Goal: Task Accomplishment & Management: Manage account settings

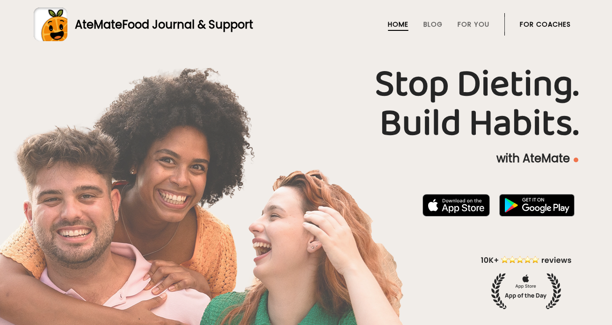
click at [520, 18] on li "For Coaches" at bounding box center [545, 24] width 51 height 22
click at [530, 25] on link "For Coaches" at bounding box center [545, 24] width 51 height 7
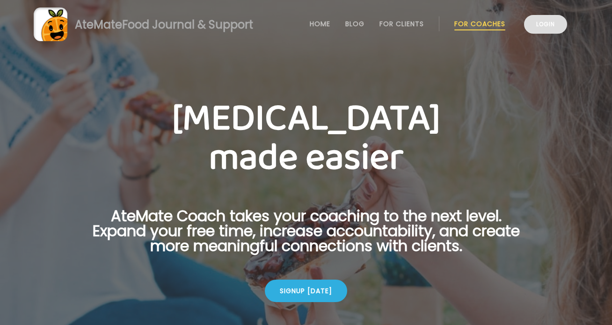
click at [537, 29] on link "Login" at bounding box center [545, 24] width 43 height 19
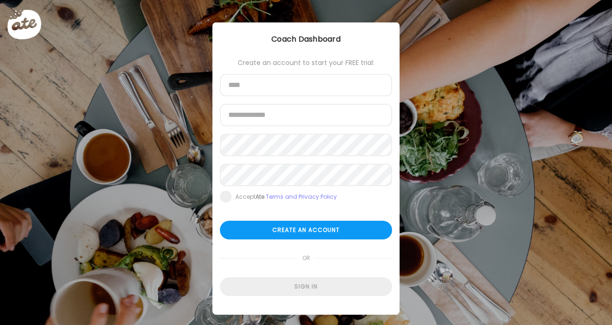
click at [551, 28] on div at bounding box center [306, 162] width 612 height 325
type input "**********"
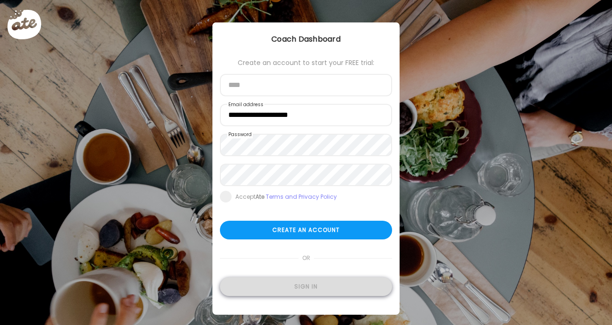
click at [345, 290] on div "Sign in" at bounding box center [306, 286] width 172 height 19
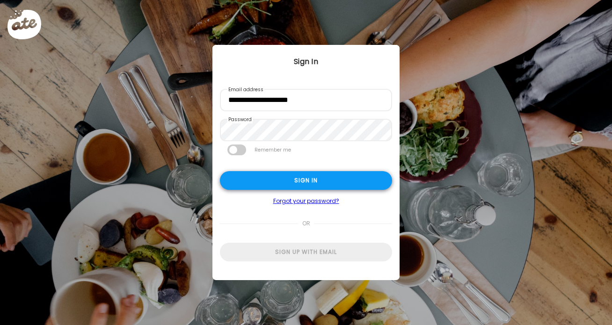
click at [319, 181] on div "Sign in" at bounding box center [306, 180] width 172 height 19
type input "**********"
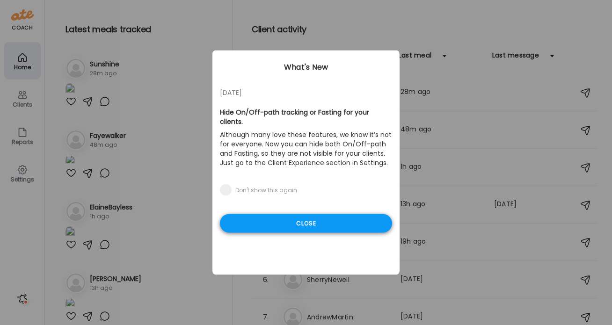
click at [320, 214] on div "Close" at bounding box center [306, 223] width 172 height 19
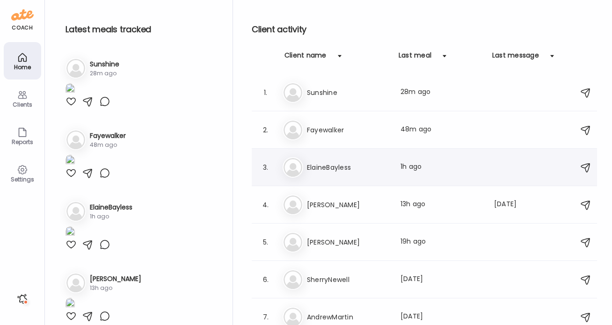
click at [332, 178] on div "3. El ElaineBayless Last meal: 1h ago" at bounding box center [424, 167] width 345 height 37
click at [327, 175] on div "El ElaineBayless Last meal: 1h ago" at bounding box center [426, 167] width 286 height 21
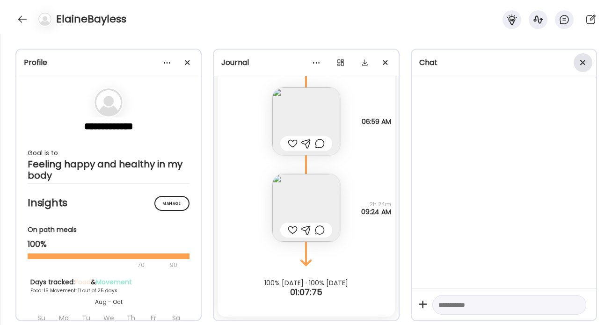
click at [579, 65] on div at bounding box center [583, 62] width 19 height 19
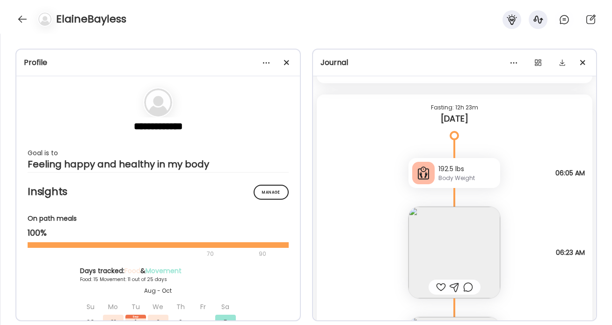
scroll to position [17119, 0]
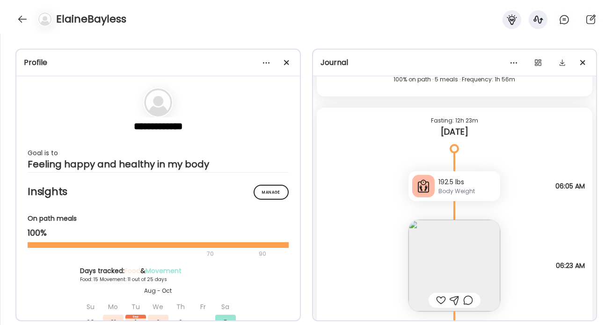
click at [467, 247] on img at bounding box center [454, 266] width 92 height 92
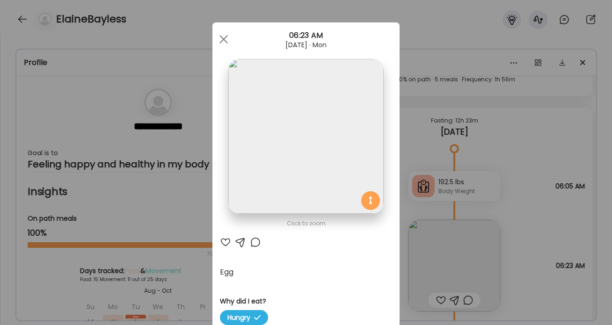
click at [324, 150] on img at bounding box center [305, 136] width 155 height 155
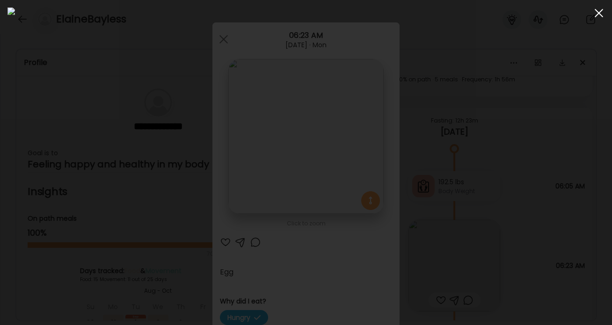
click at [601, 13] on div at bounding box center [598, 13] width 19 height 19
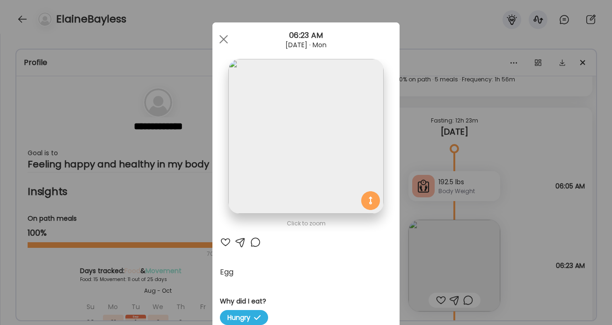
drag, startPoint x: 227, startPoint y: 39, endPoint x: 231, endPoint y: 44, distance: 6.0
click at [227, 39] on div at bounding box center [223, 39] width 19 height 19
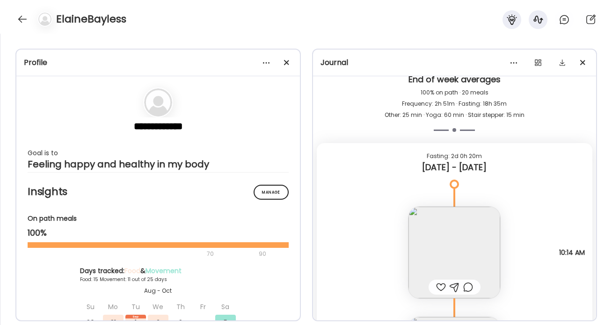
scroll to position [16414, 0]
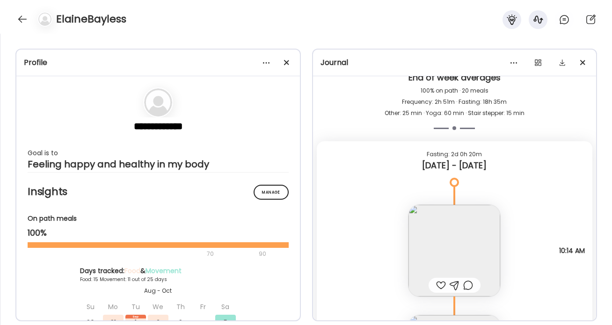
click at [470, 225] on img at bounding box center [454, 251] width 92 height 92
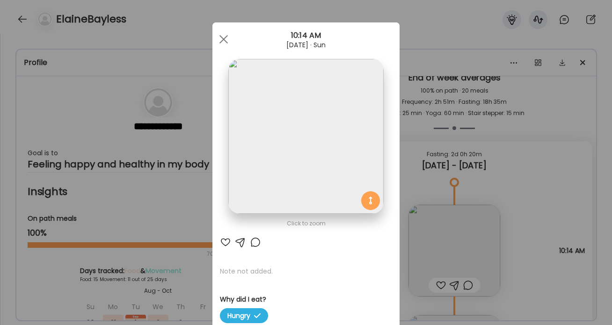
click at [320, 165] on img at bounding box center [305, 136] width 155 height 155
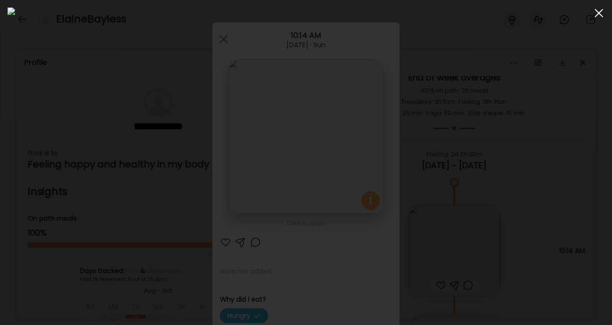
click at [599, 16] on div at bounding box center [598, 13] width 19 height 19
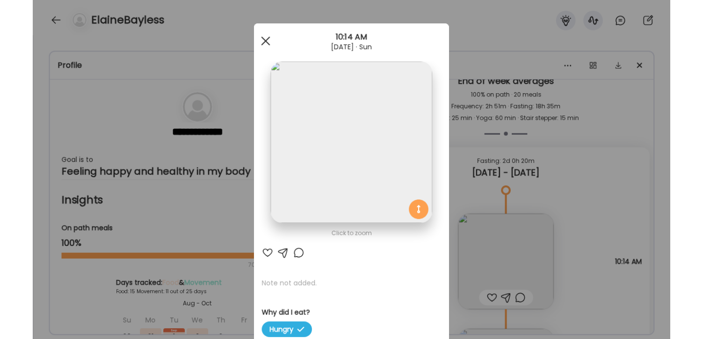
scroll to position [0, 0]
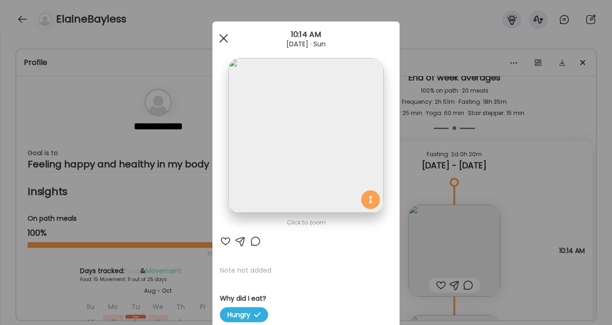
click at [221, 36] on span at bounding box center [223, 38] width 8 height 8
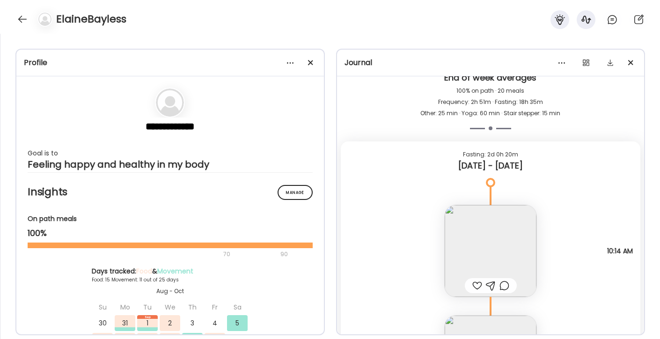
click at [506, 265] on img at bounding box center [490, 251] width 92 height 92
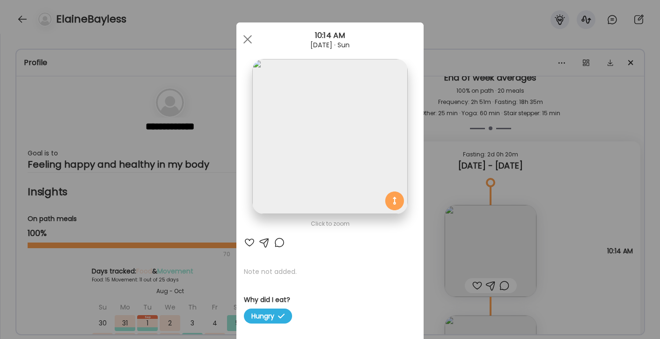
click at [341, 138] on img at bounding box center [329, 136] width 155 height 155
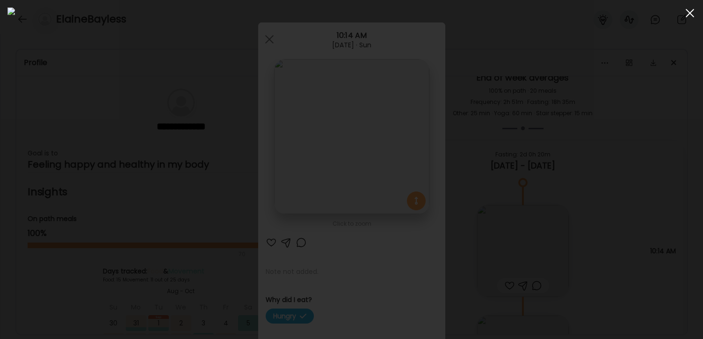
click at [611, 10] on div at bounding box center [690, 13] width 19 height 19
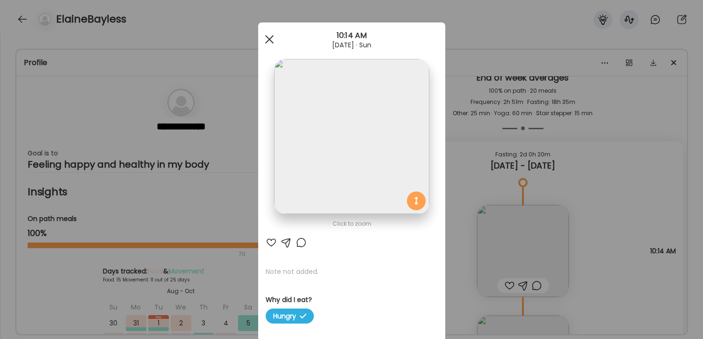
click at [275, 39] on div at bounding box center [269, 39] width 19 height 19
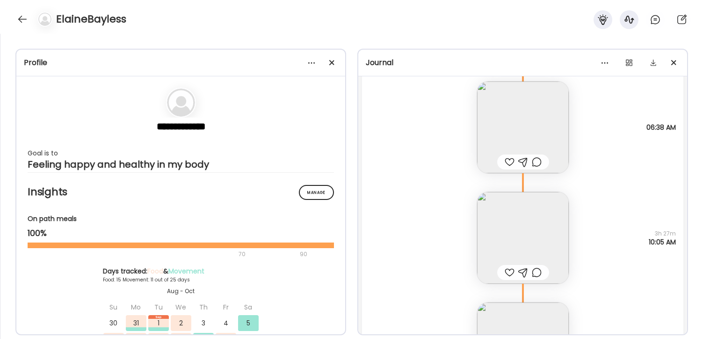
scroll to position [14665, 0]
click at [508, 225] on img at bounding box center [523, 237] width 92 height 92
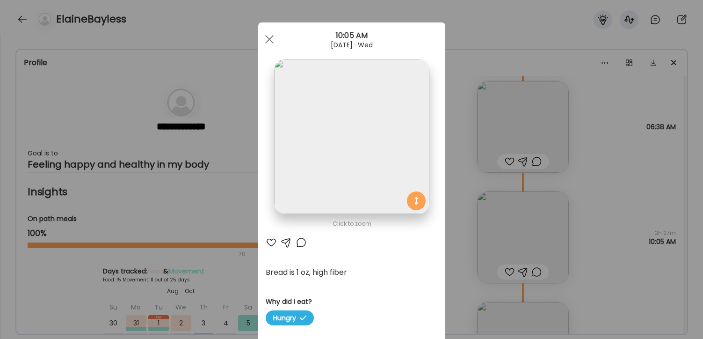
click at [390, 166] on img at bounding box center [351, 136] width 155 height 155
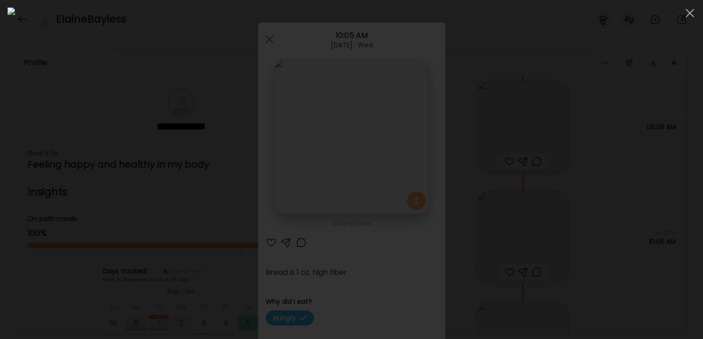
click at [605, 209] on div at bounding box center [351, 169] width 688 height 324
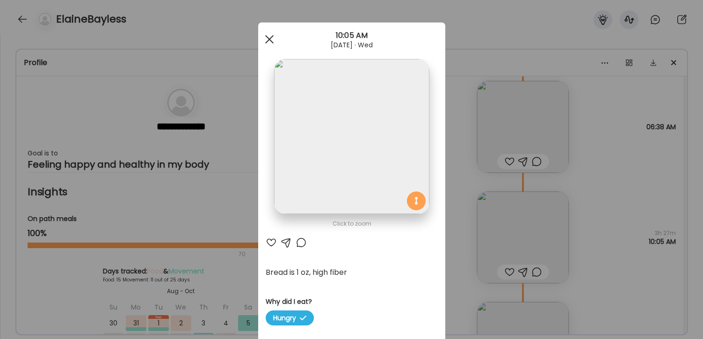
click at [266, 36] on span at bounding box center [269, 39] width 8 height 8
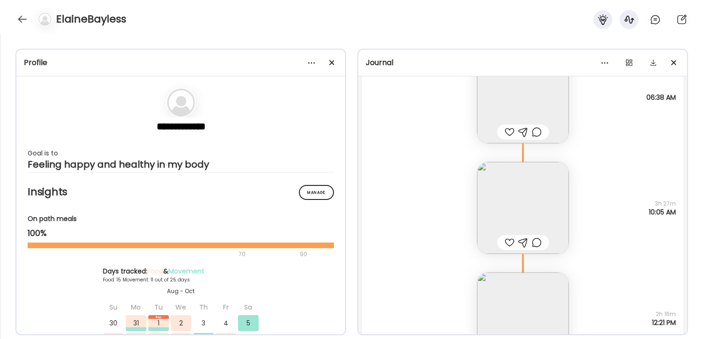
scroll to position [14695, 0]
click at [543, 208] on img at bounding box center [523, 207] width 92 height 92
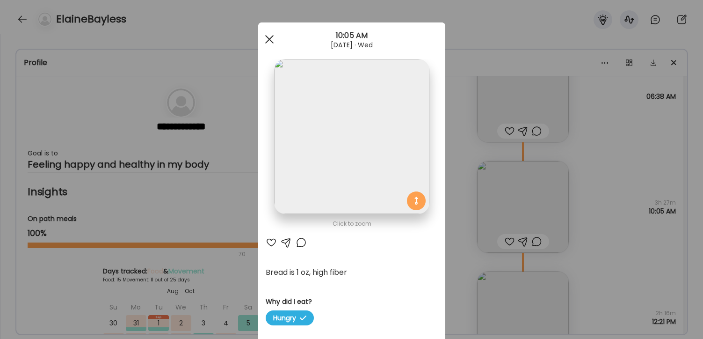
click at [266, 36] on span at bounding box center [269, 39] width 8 height 8
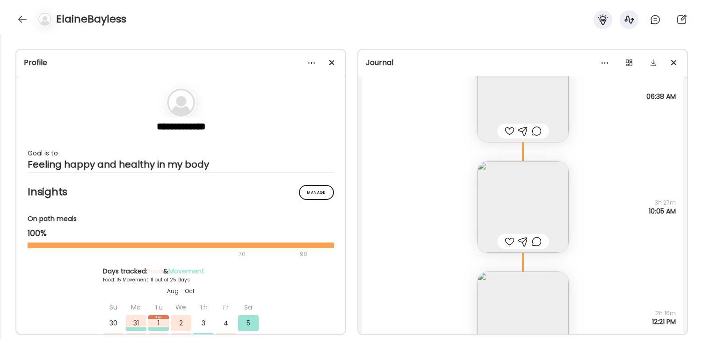
click at [537, 208] on img at bounding box center [523, 207] width 92 height 92
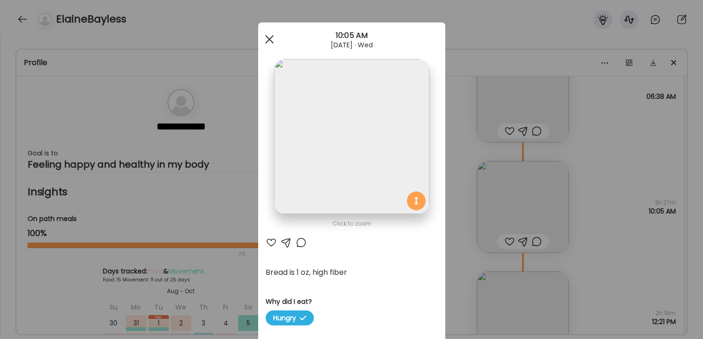
click at [268, 42] on div at bounding box center [269, 39] width 19 height 19
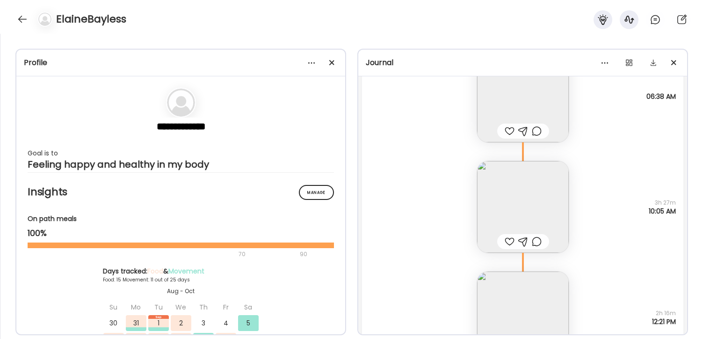
scroll to position [14719, 0]
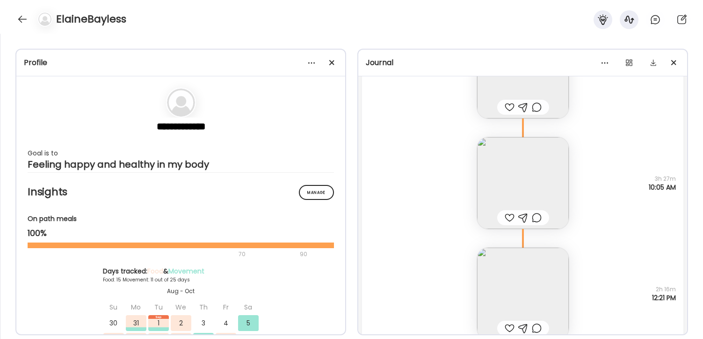
click at [536, 279] on img at bounding box center [523, 293] width 92 height 92
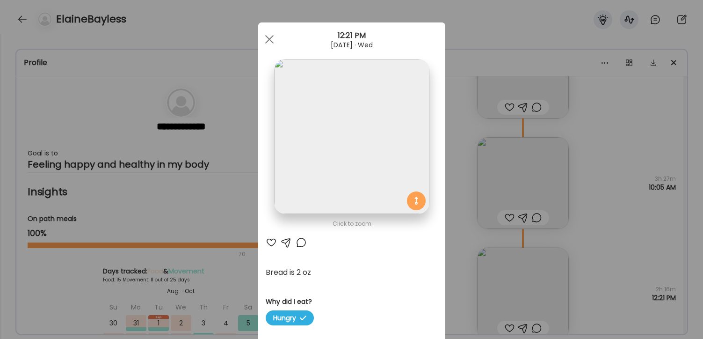
click at [392, 171] on img at bounding box center [351, 136] width 155 height 155
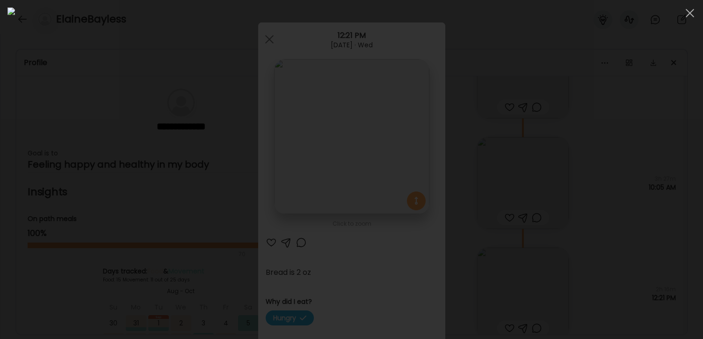
click at [610, 226] on div at bounding box center [351, 169] width 688 height 324
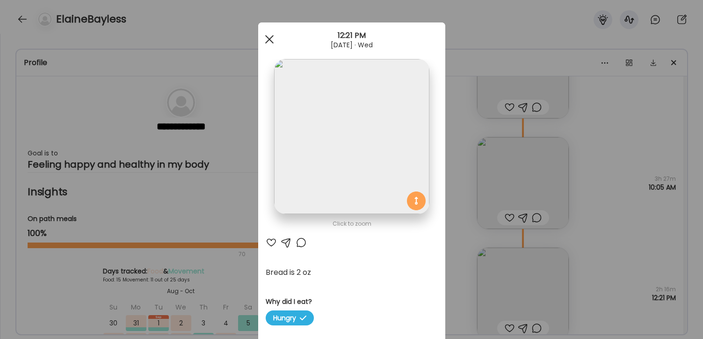
click at [269, 36] on div at bounding box center [269, 39] width 19 height 19
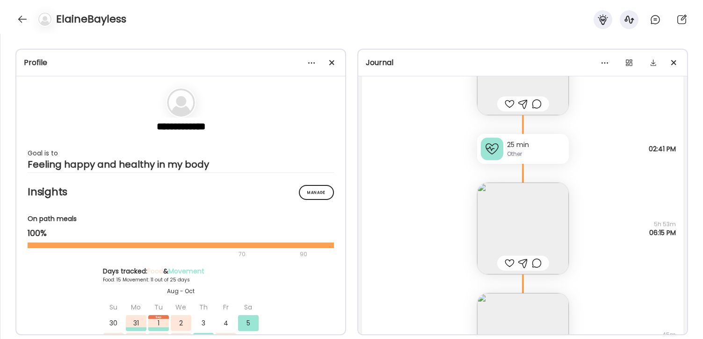
scroll to position [14945, 0]
click at [543, 232] on img at bounding box center [523, 227] width 92 height 92
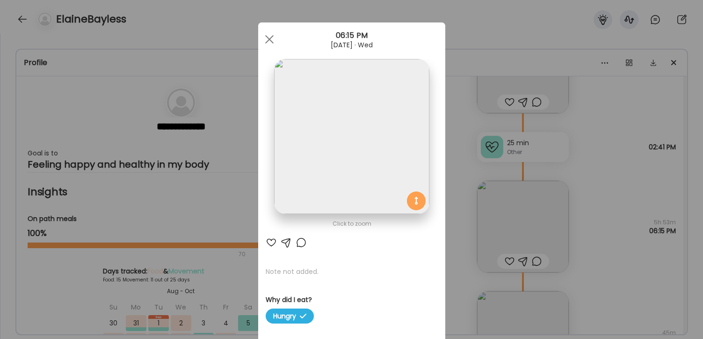
click at [372, 154] on img at bounding box center [351, 136] width 155 height 155
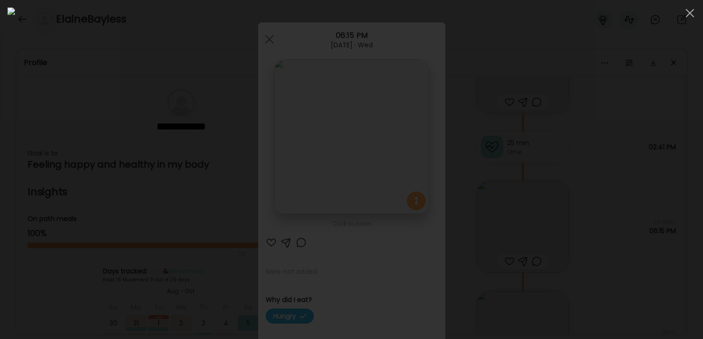
click at [609, 253] on div at bounding box center [351, 169] width 688 height 324
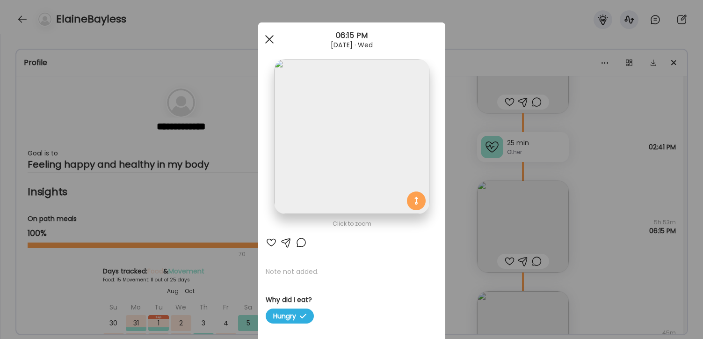
click at [266, 36] on span at bounding box center [269, 39] width 8 height 8
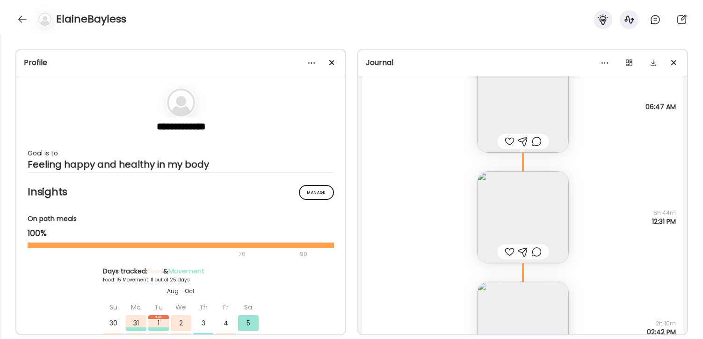
scroll to position [15423, 0]
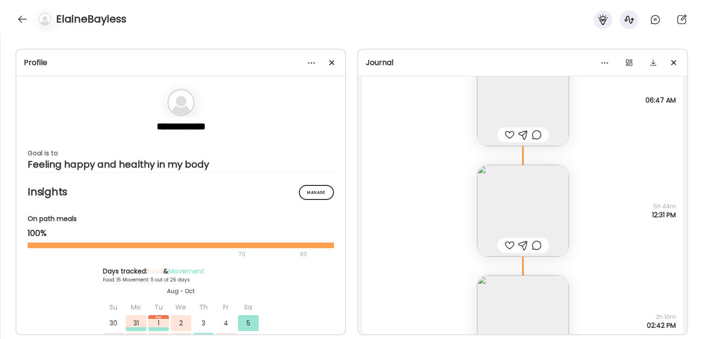
click at [525, 206] on img at bounding box center [523, 211] width 92 height 92
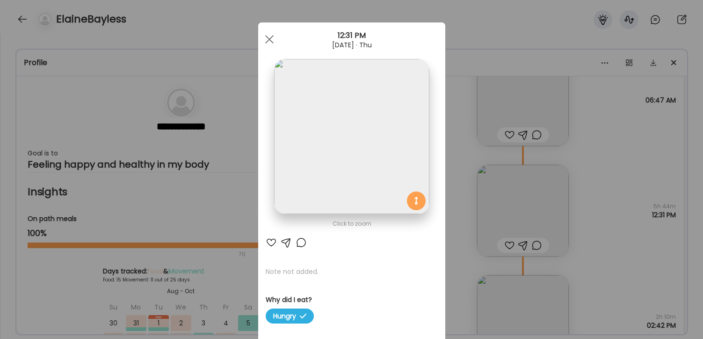
click at [377, 142] on img at bounding box center [351, 136] width 155 height 155
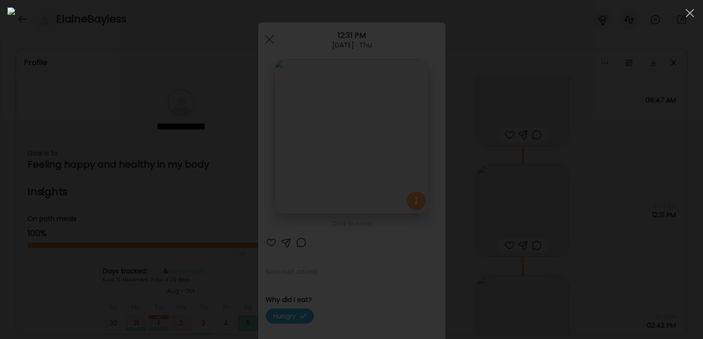
click at [611, 13] on div at bounding box center [690, 13] width 19 height 19
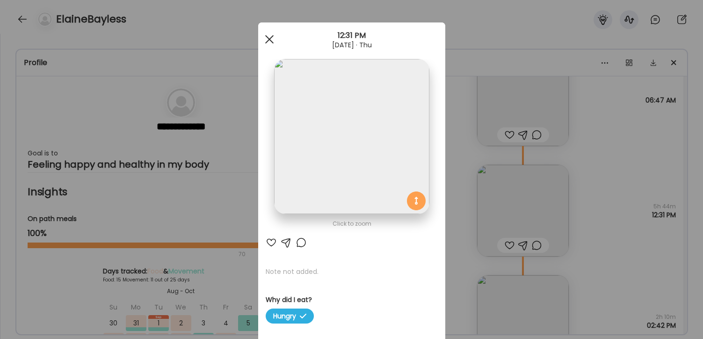
click at [274, 38] on div at bounding box center [269, 39] width 19 height 19
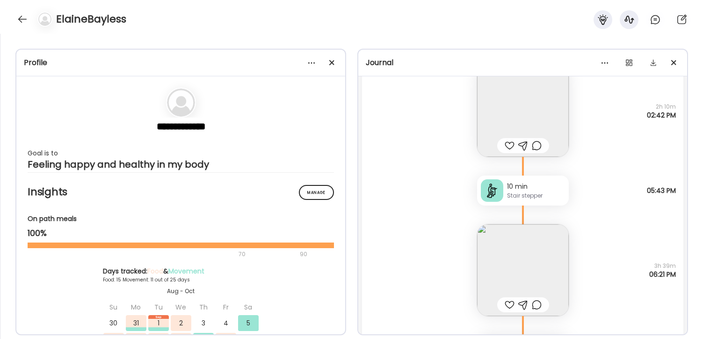
scroll to position [15698, 0]
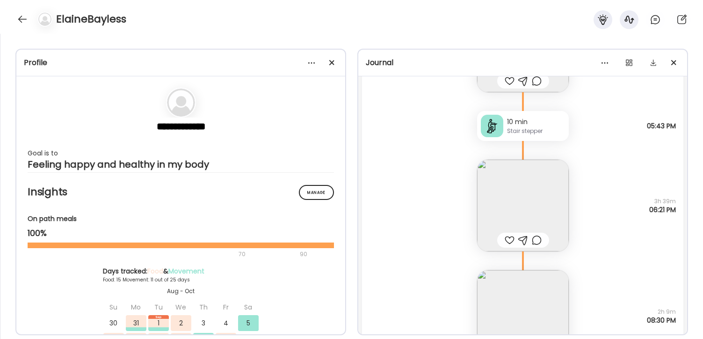
click at [534, 200] on img at bounding box center [523, 206] width 92 height 92
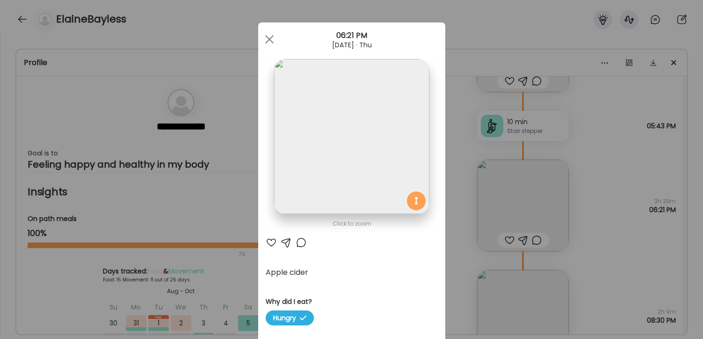
click at [326, 115] on img at bounding box center [351, 136] width 155 height 155
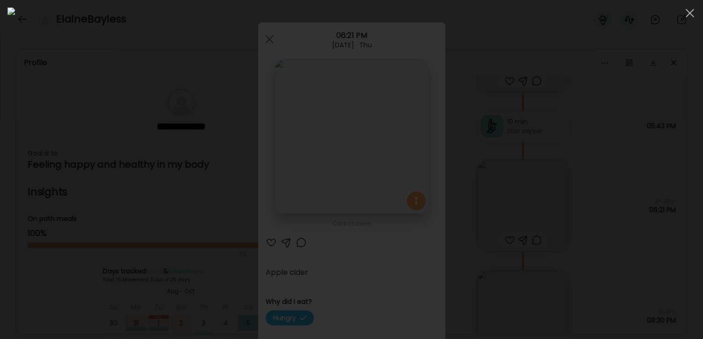
click at [604, 239] on div at bounding box center [351, 169] width 688 height 324
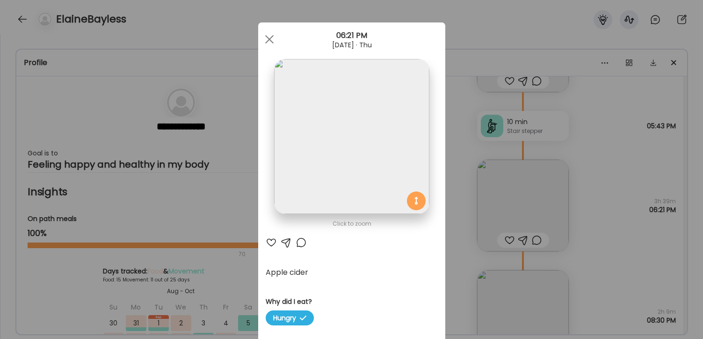
click at [345, 149] on img at bounding box center [351, 136] width 155 height 155
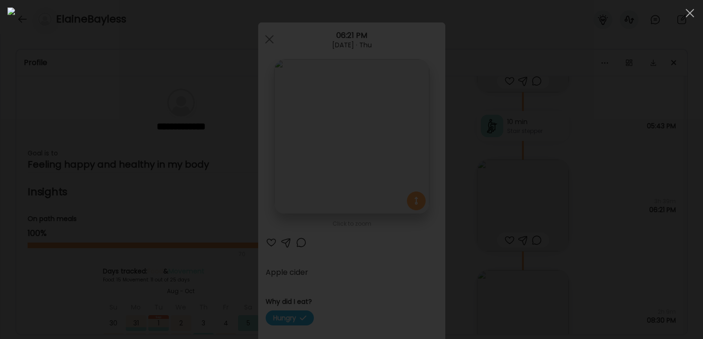
click at [611, 239] on div at bounding box center [351, 169] width 688 height 324
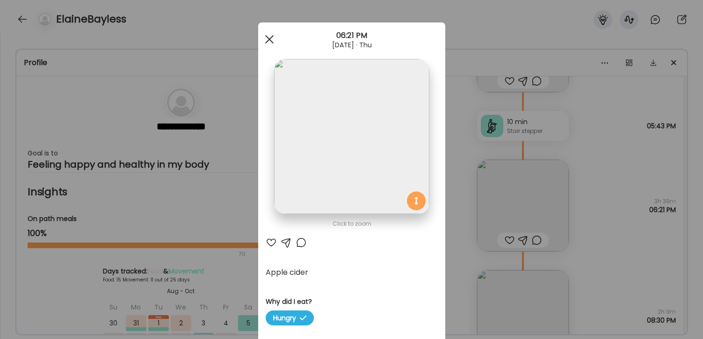
click at [274, 38] on div at bounding box center [269, 39] width 19 height 19
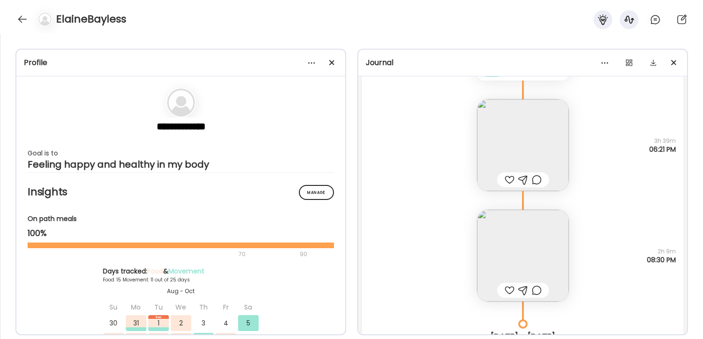
scroll to position [15766, 0]
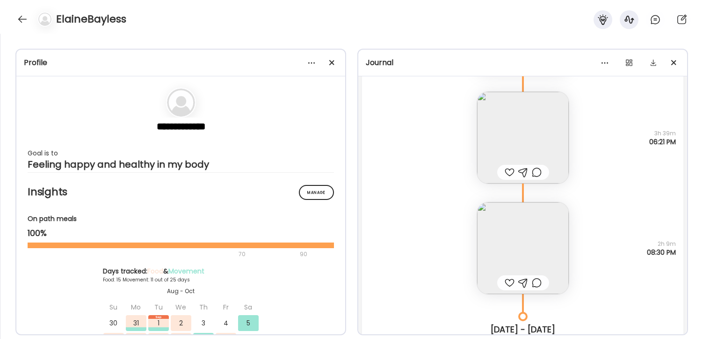
click at [528, 259] on img at bounding box center [523, 248] width 92 height 92
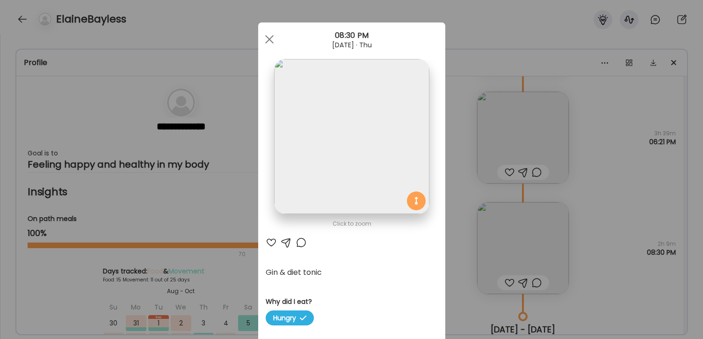
click at [387, 138] on img at bounding box center [351, 136] width 155 height 155
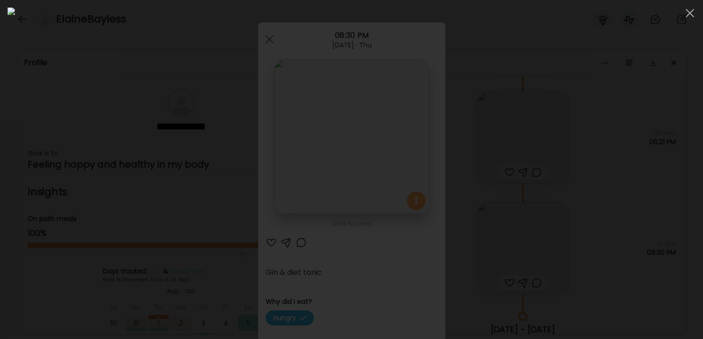
click at [611, 271] on div at bounding box center [351, 169] width 688 height 324
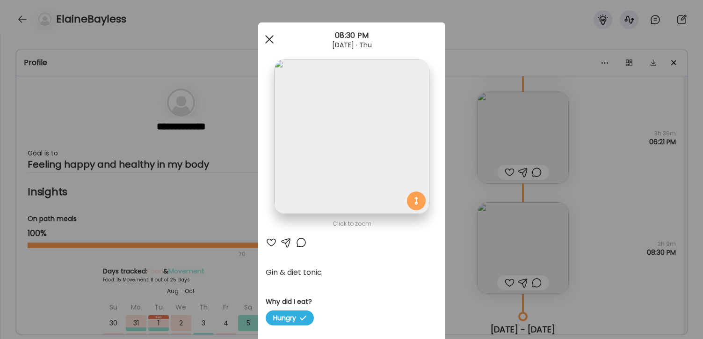
click at [263, 38] on div at bounding box center [269, 39] width 19 height 19
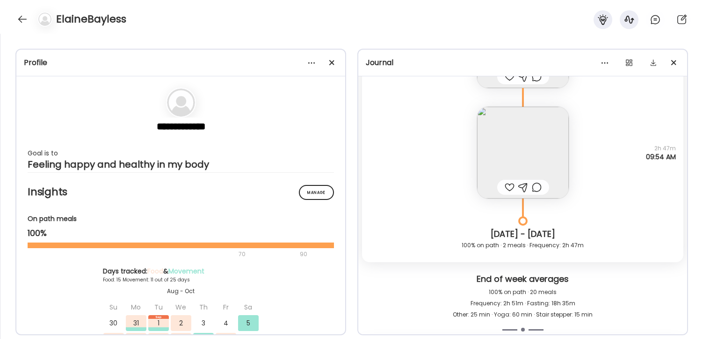
scroll to position [16124, 0]
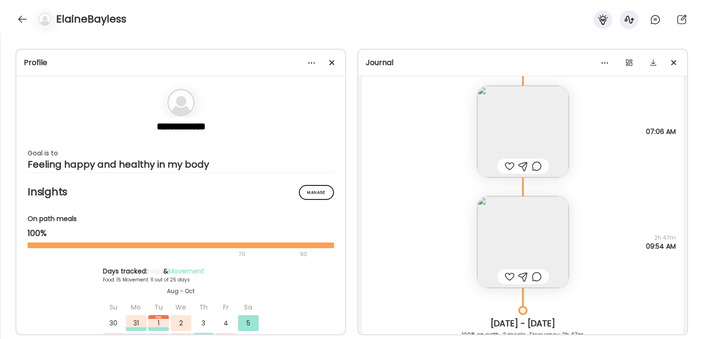
click at [522, 237] on img at bounding box center [523, 242] width 92 height 92
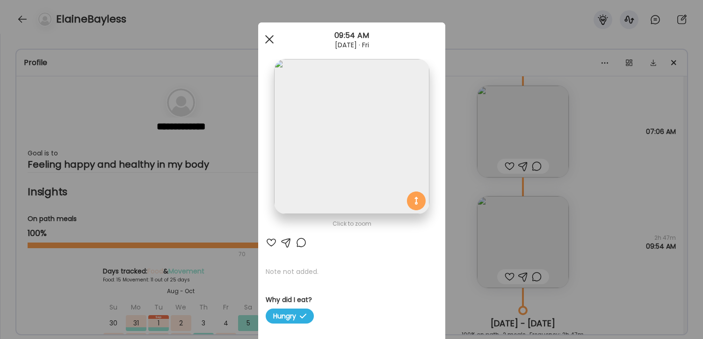
click at [270, 41] on span at bounding box center [269, 39] width 8 height 8
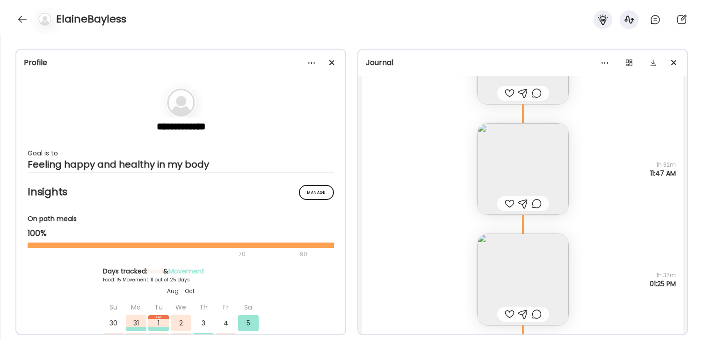
scroll to position [16619, 0]
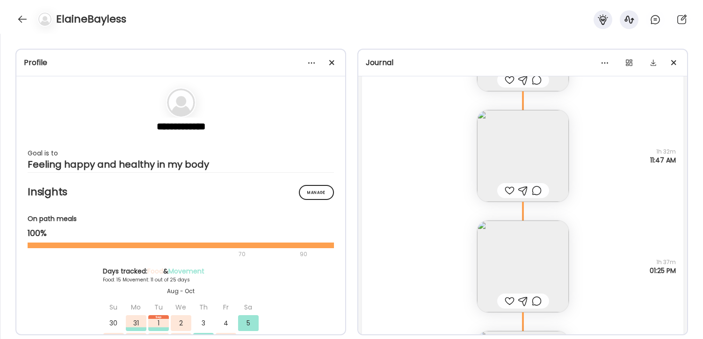
click at [510, 162] on img at bounding box center [523, 156] width 92 height 92
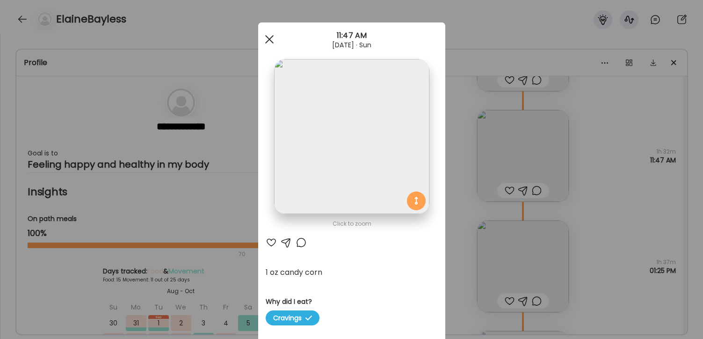
click at [270, 41] on div at bounding box center [269, 39] width 19 height 19
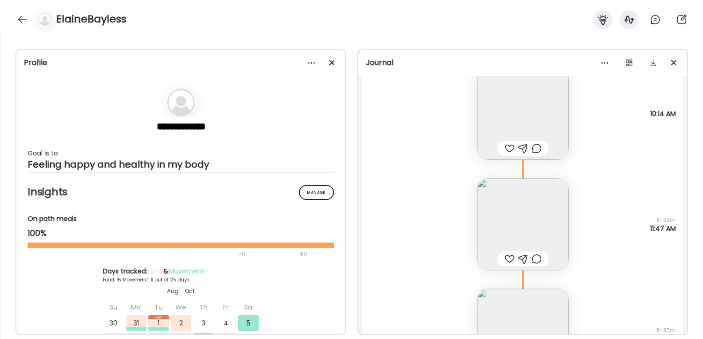
scroll to position [16600, 0]
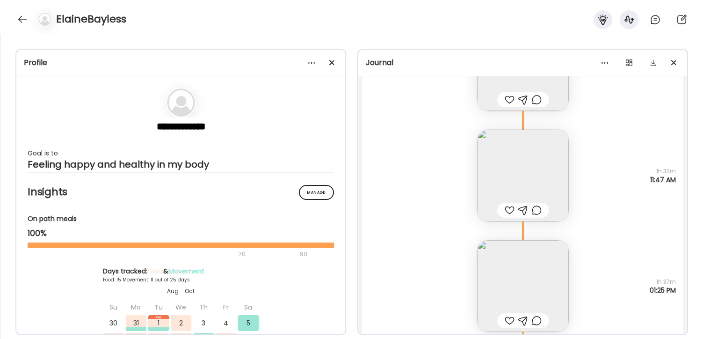
click at [501, 166] on img at bounding box center [523, 176] width 92 height 92
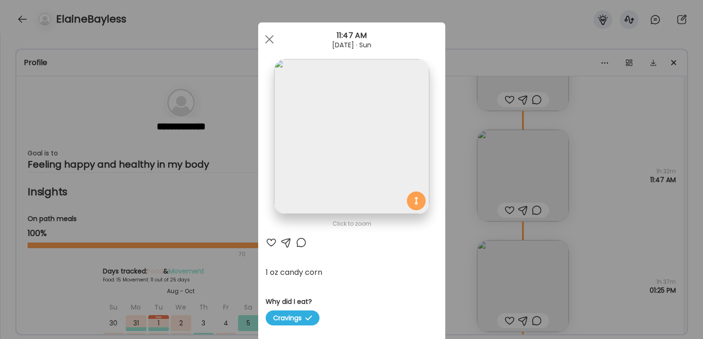
click at [268, 40] on span at bounding box center [269, 39] width 8 height 8
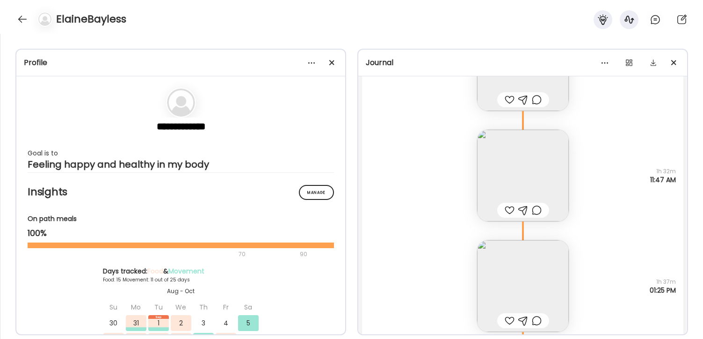
click at [563, 258] on img at bounding box center [523, 286] width 92 height 92
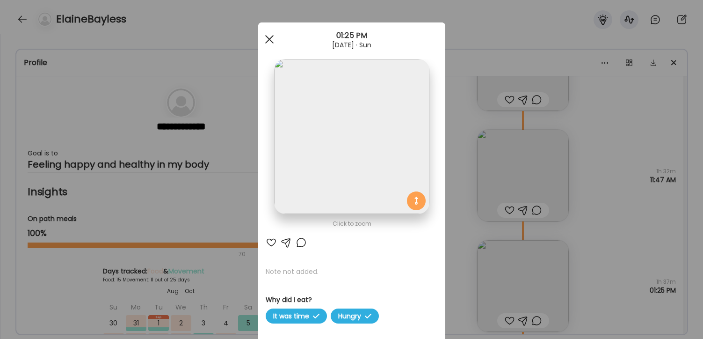
click at [270, 47] on div at bounding box center [269, 39] width 19 height 19
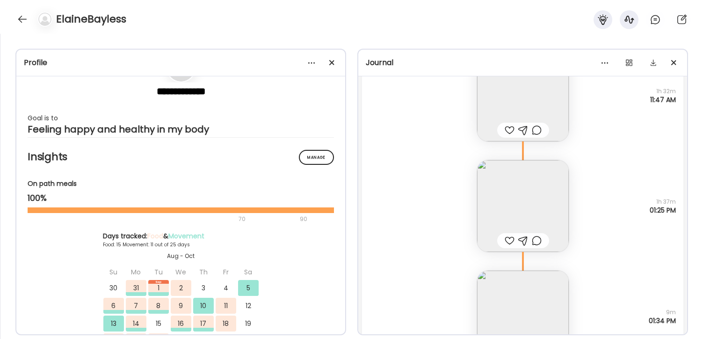
scroll to position [16744, 0]
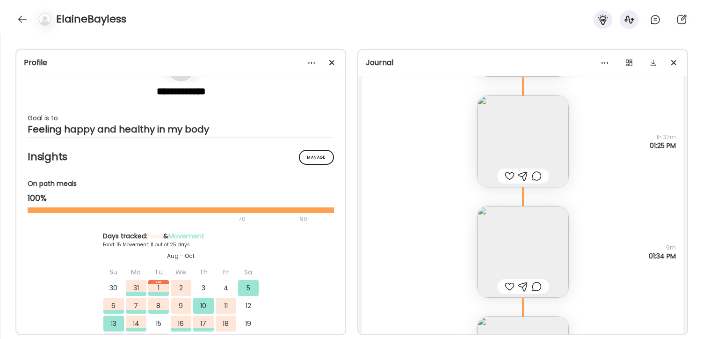
click at [537, 254] on img at bounding box center [523, 252] width 92 height 92
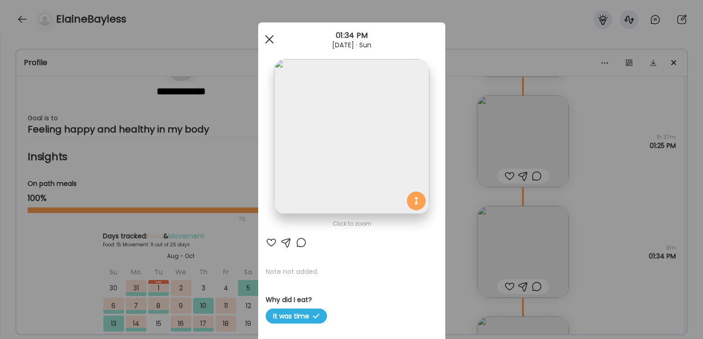
click at [268, 36] on div at bounding box center [269, 39] width 19 height 19
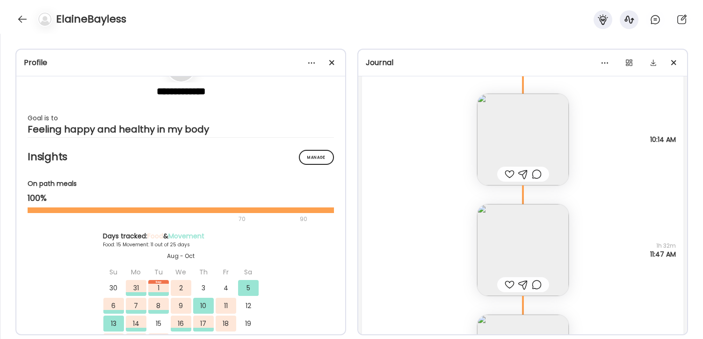
scroll to position [16535, 0]
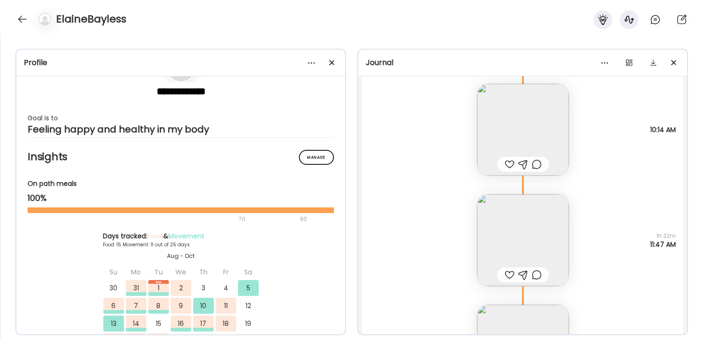
click at [533, 251] on img at bounding box center [523, 240] width 92 height 92
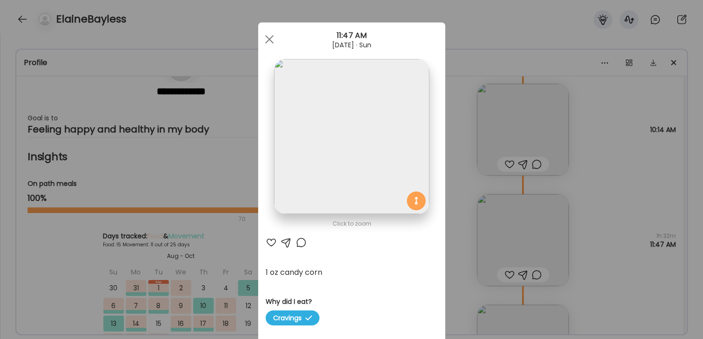
drag, startPoint x: 269, startPoint y: 37, endPoint x: 310, endPoint y: 68, distance: 51.1
click at [269, 37] on span at bounding box center [269, 39] width 8 height 8
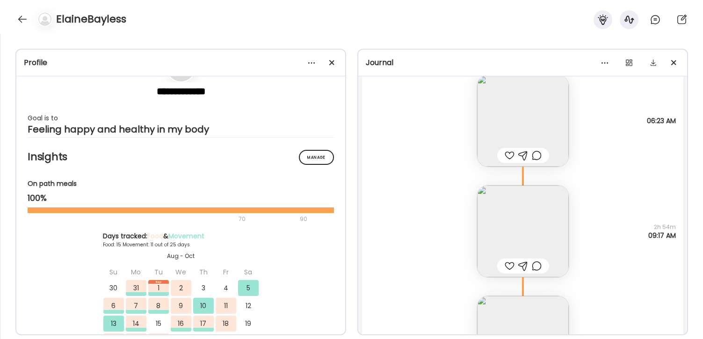
scroll to position [17257, 0]
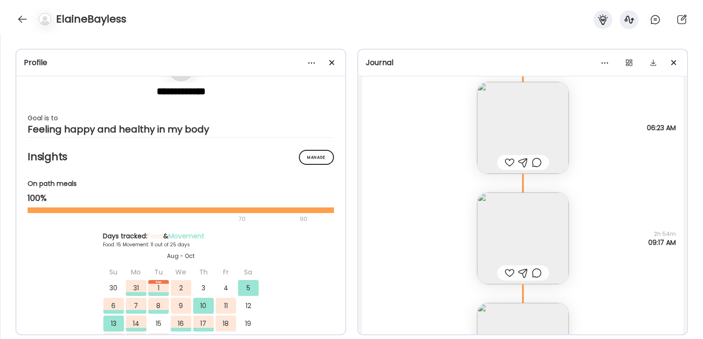
click at [496, 237] on img at bounding box center [523, 238] width 92 height 92
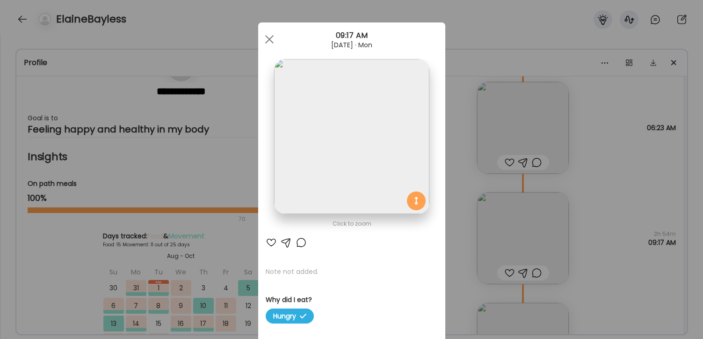
click at [356, 161] on img at bounding box center [351, 136] width 155 height 155
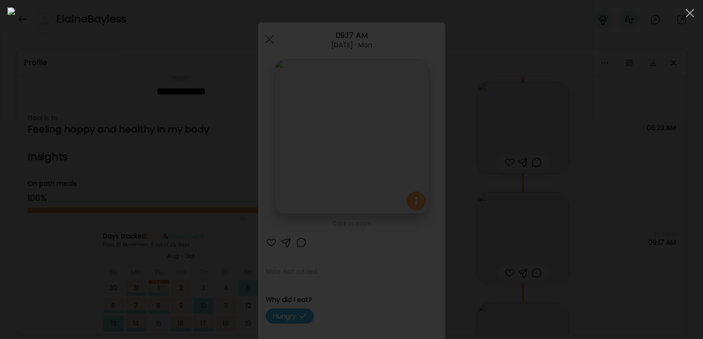
click at [611, 252] on div at bounding box center [351, 169] width 688 height 324
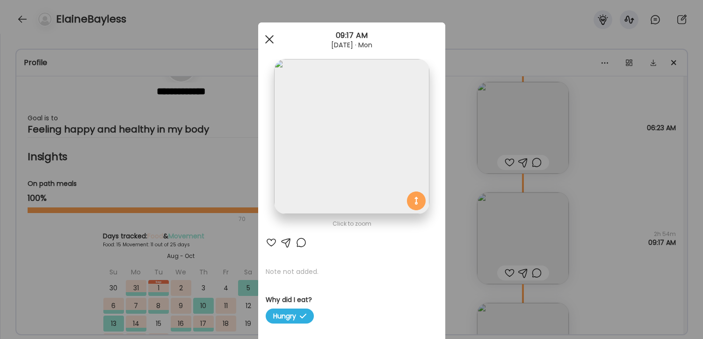
click at [269, 42] on div at bounding box center [269, 39] width 19 height 19
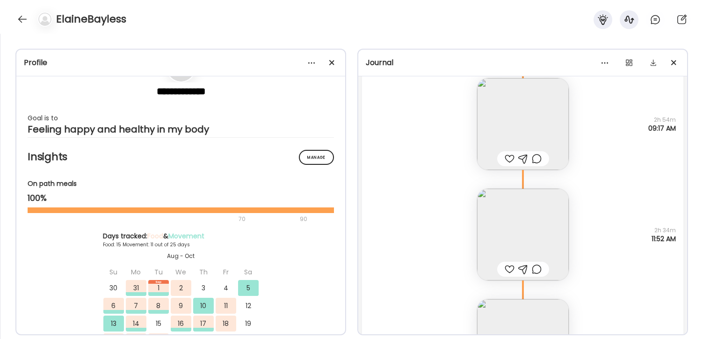
scroll to position [17373, 0]
click at [513, 231] on img at bounding box center [523, 233] width 92 height 92
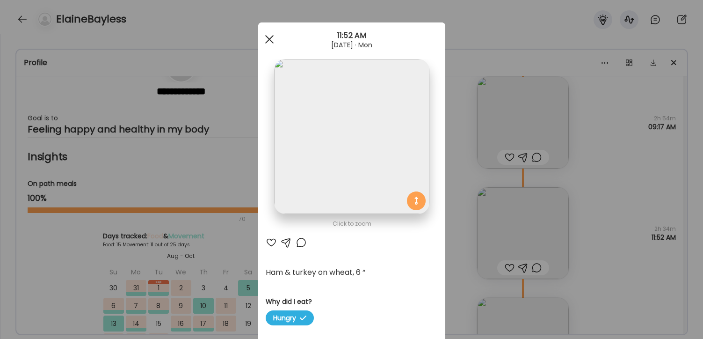
click at [264, 38] on div at bounding box center [269, 39] width 19 height 19
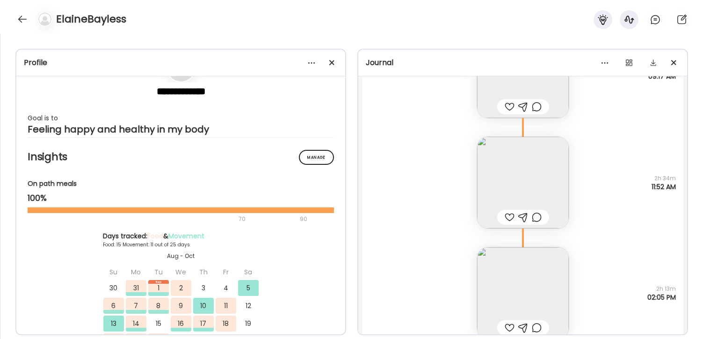
scroll to position [17570, 0]
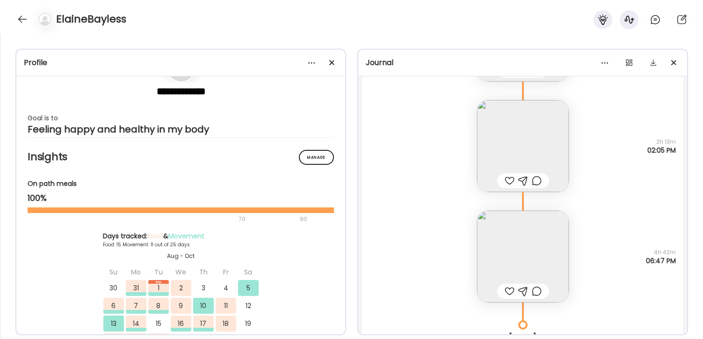
click at [524, 243] on img at bounding box center [523, 257] width 92 height 92
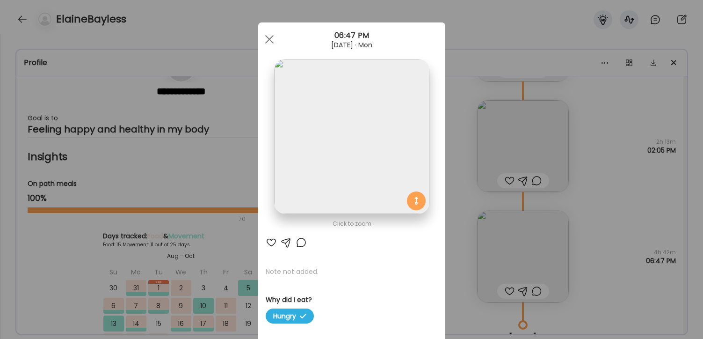
click at [376, 145] on img at bounding box center [351, 136] width 155 height 155
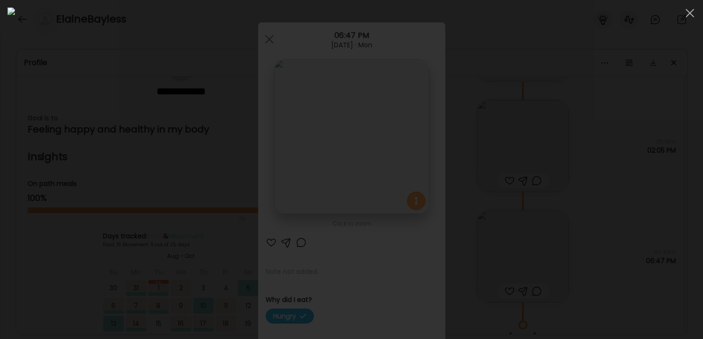
click at [597, 266] on div at bounding box center [351, 169] width 688 height 324
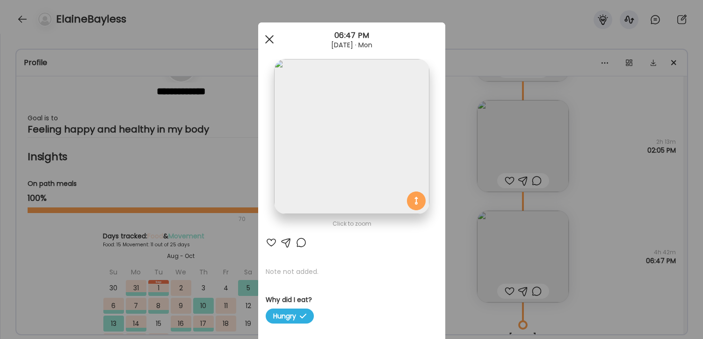
click at [274, 41] on div at bounding box center [269, 39] width 19 height 19
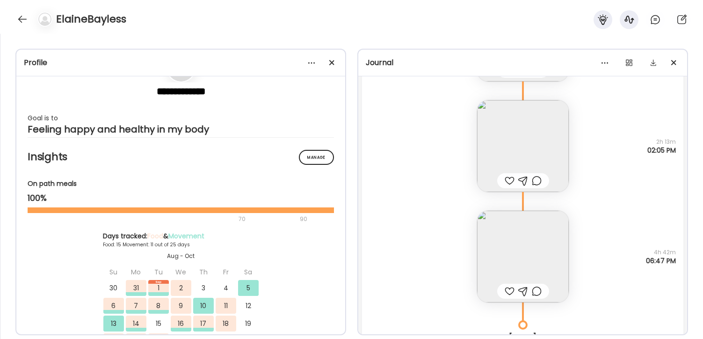
click at [518, 252] on img at bounding box center [523, 257] width 92 height 92
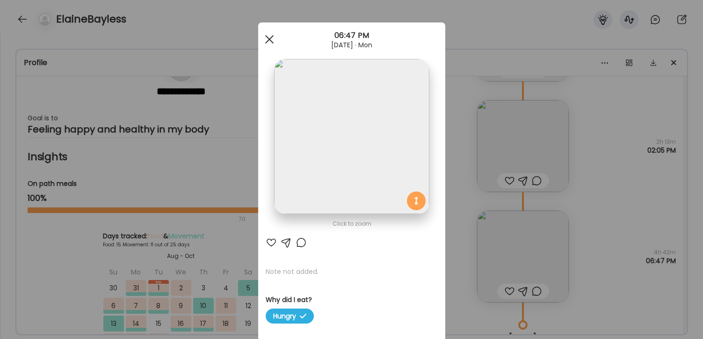
click at [273, 40] on div at bounding box center [269, 39] width 19 height 19
